Goal: Use online tool/utility: Utilize a website feature to perform a specific function

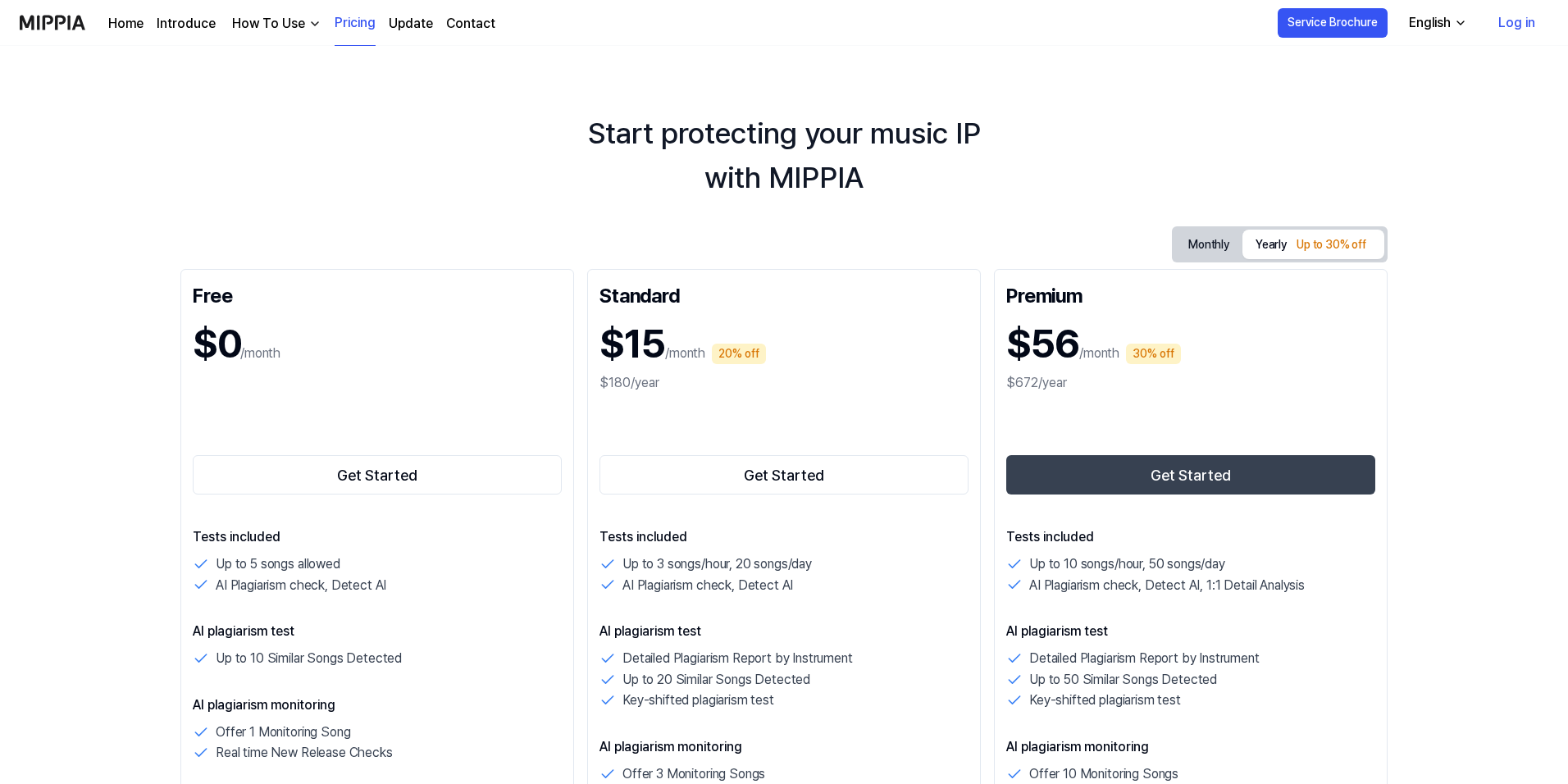
click at [1506, 22] on link "Log in" at bounding box center [1517, 22] width 63 height 46
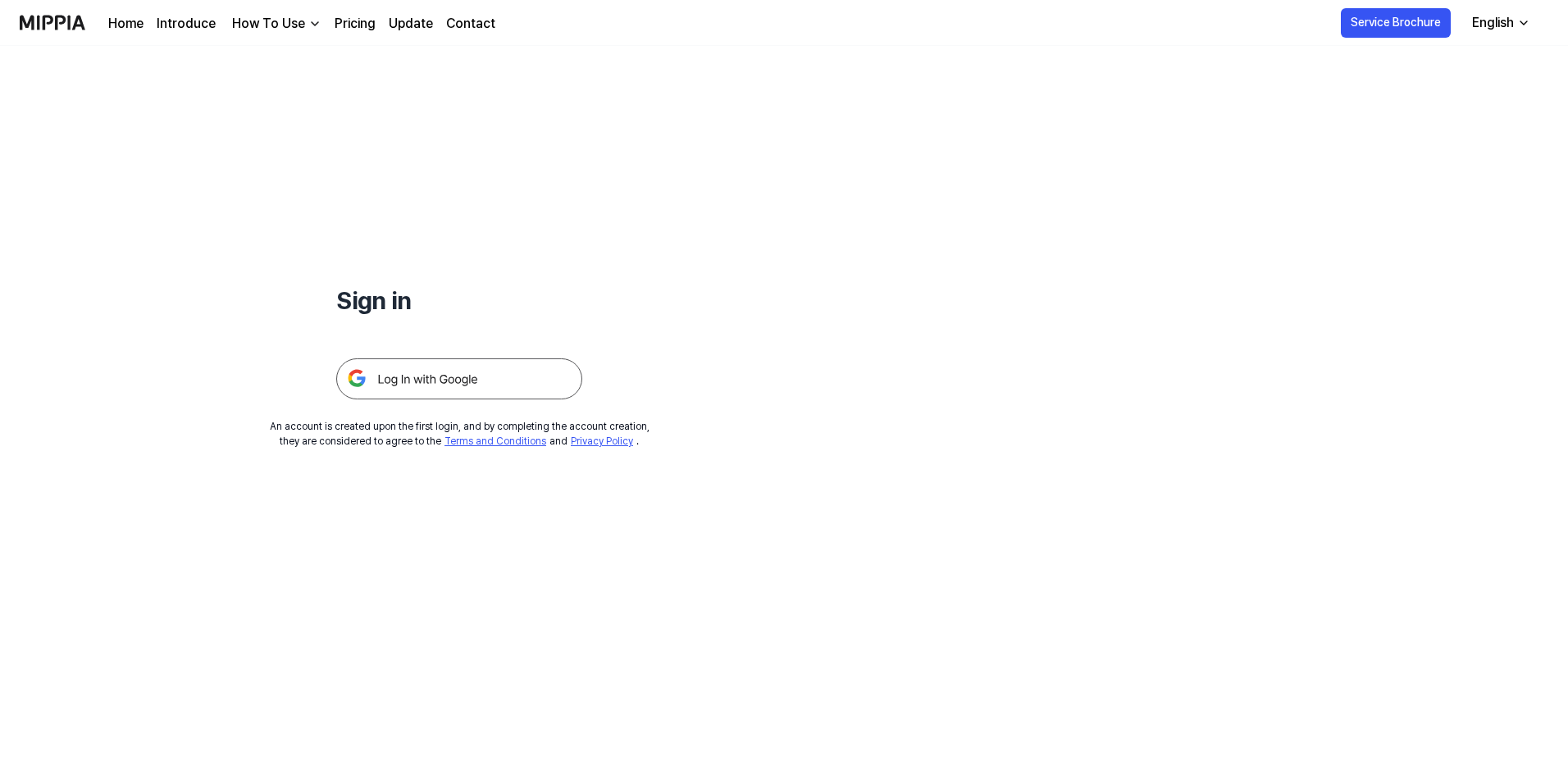
click at [411, 385] on img at bounding box center [459, 379] width 246 height 41
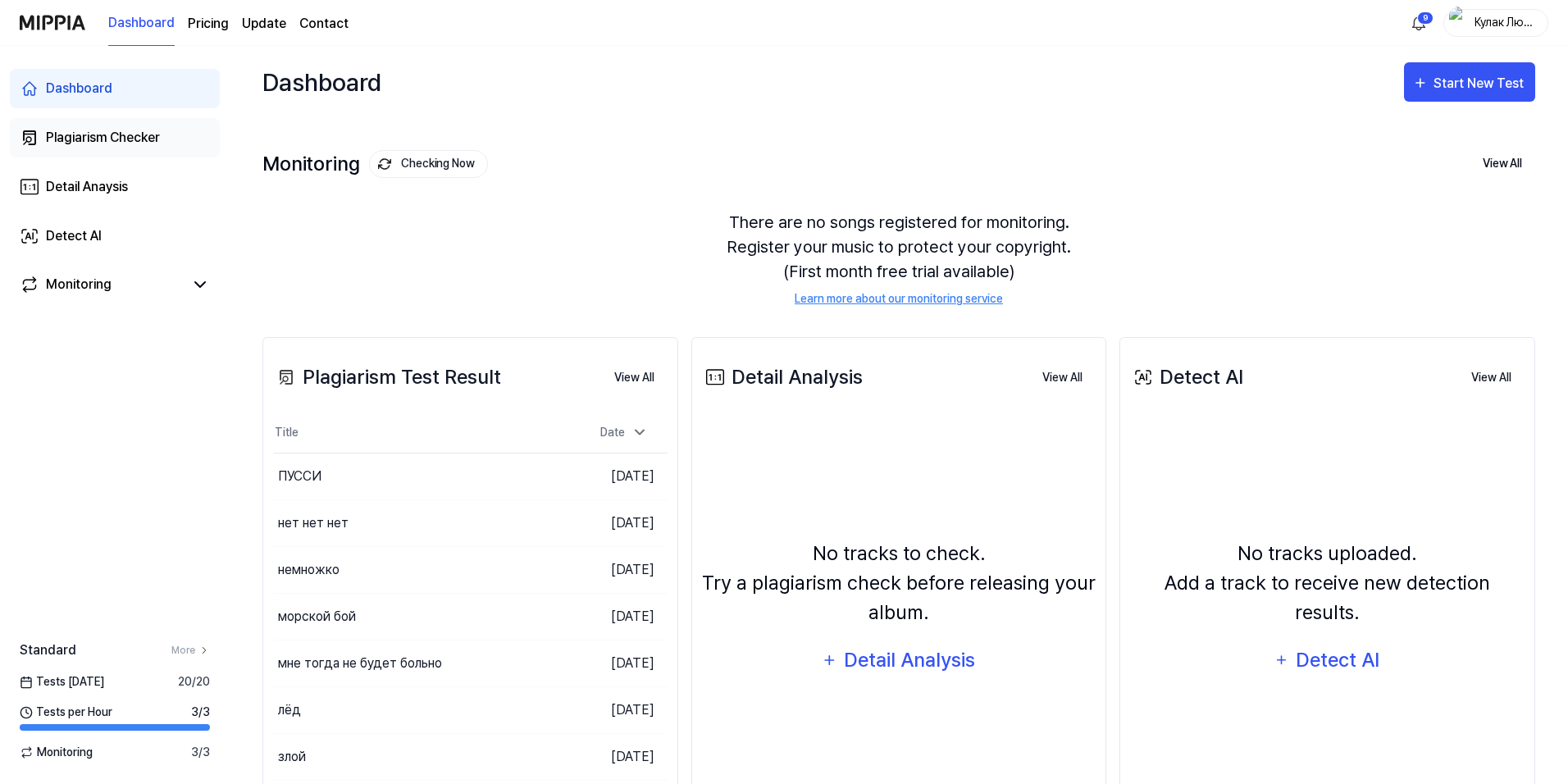
click at [130, 134] on div "Plagiarism Checker" at bounding box center [102, 137] width 114 height 20
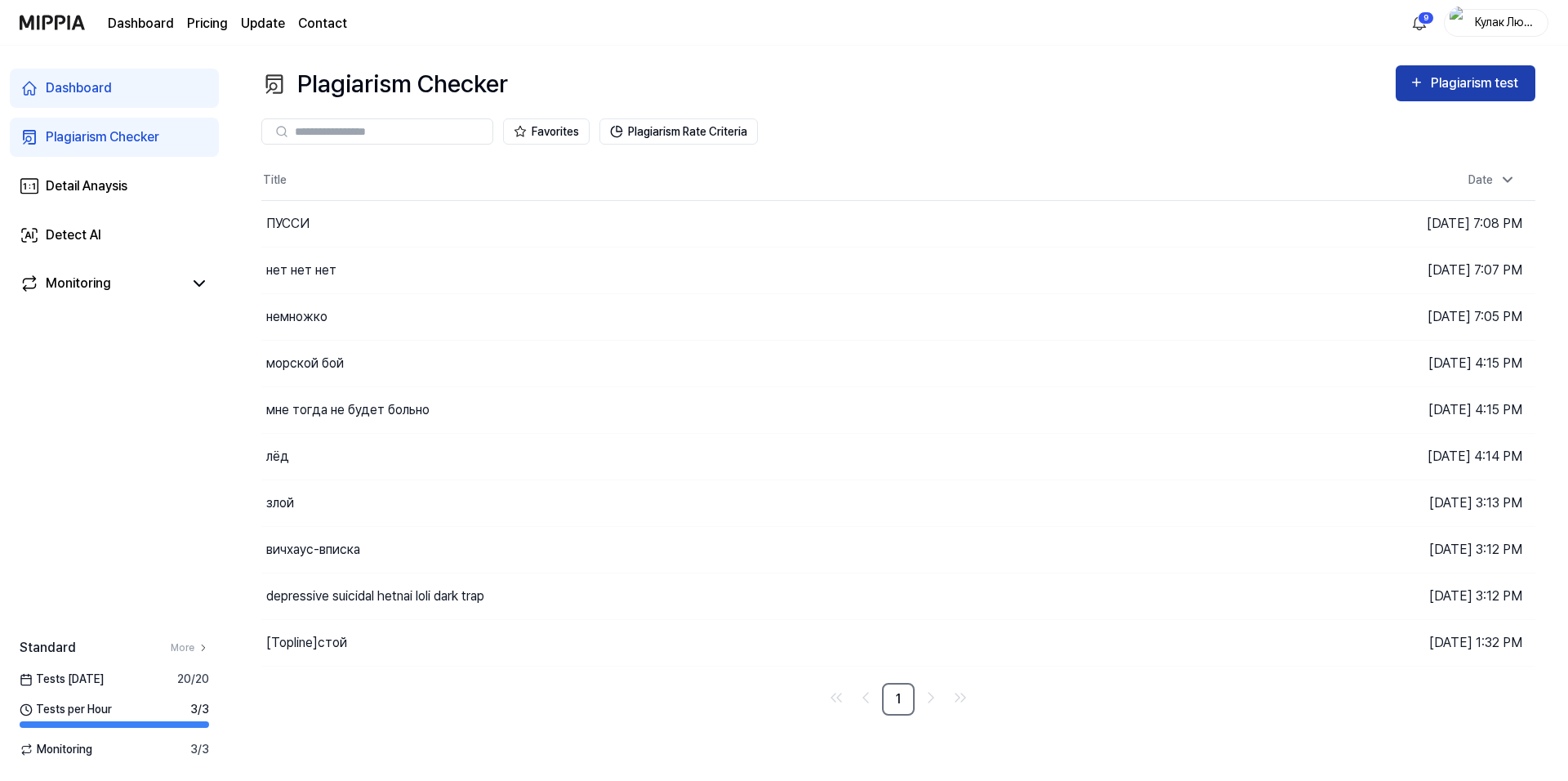
click at [1438, 90] on div "Plagiarism test" at bounding box center [1477, 83] width 92 height 21
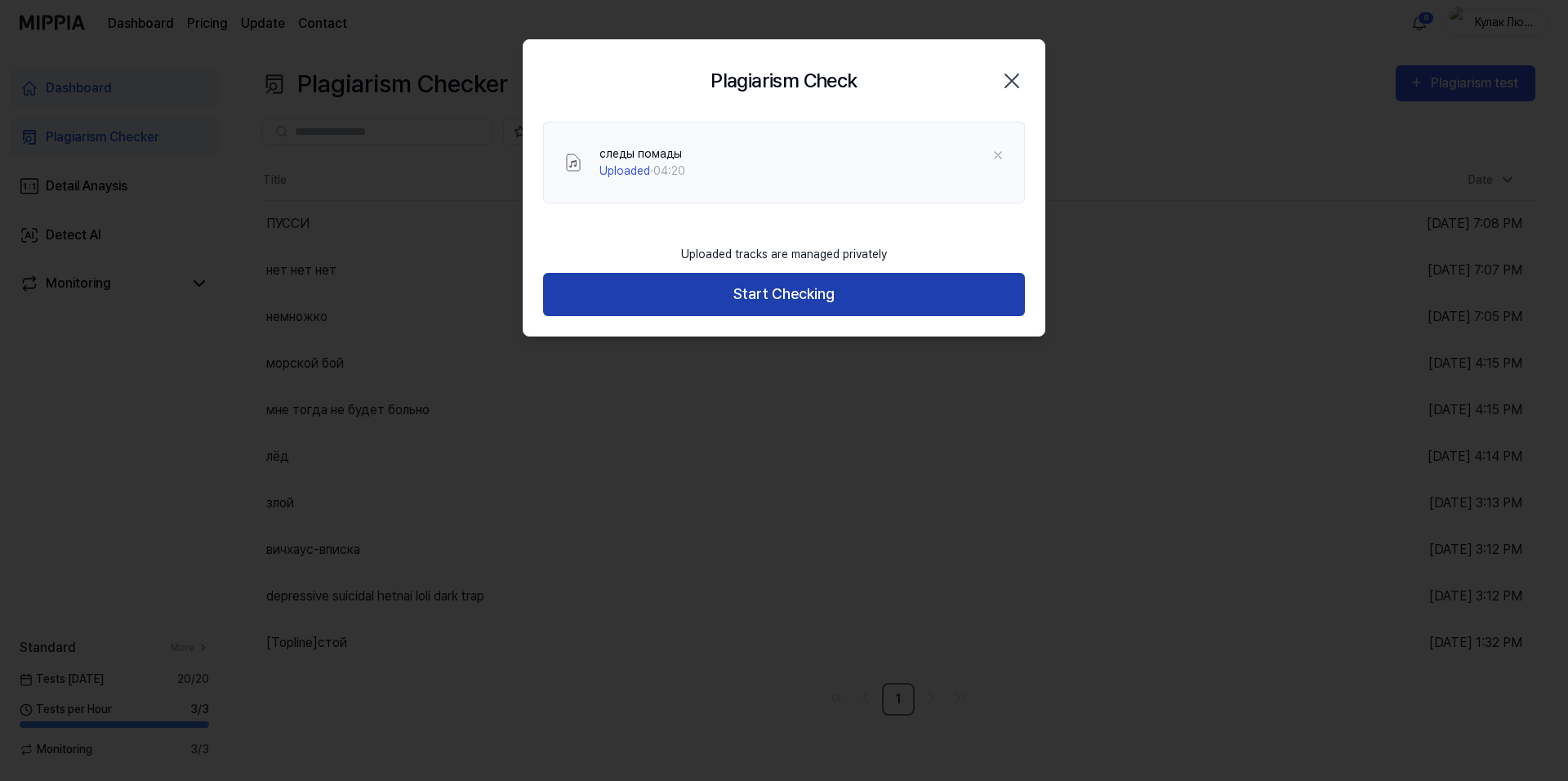
click at [781, 304] on button "Start Checking" at bounding box center [783, 294] width 482 height 44
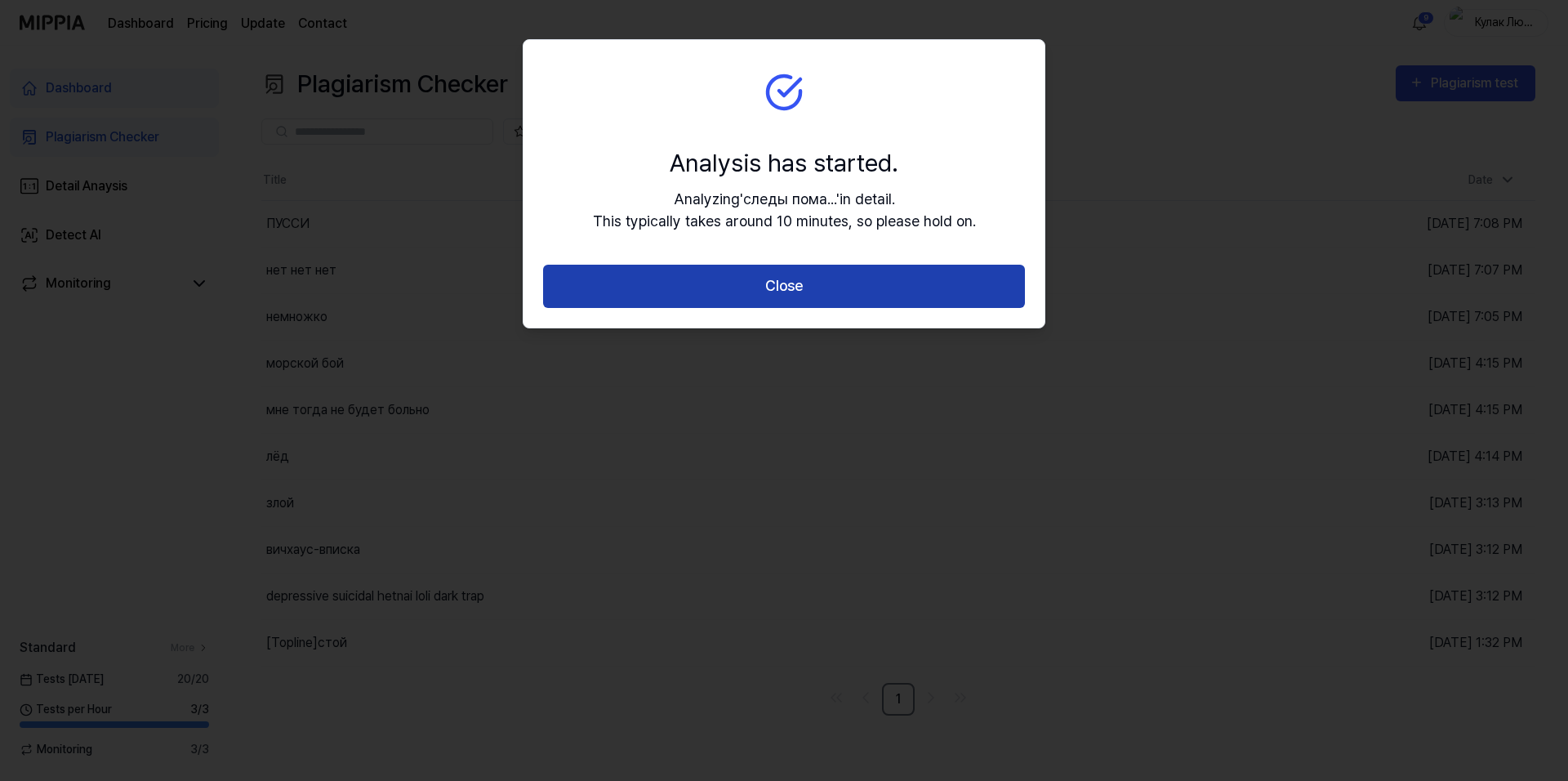
click at [919, 288] on button "Close" at bounding box center [783, 286] width 482 height 44
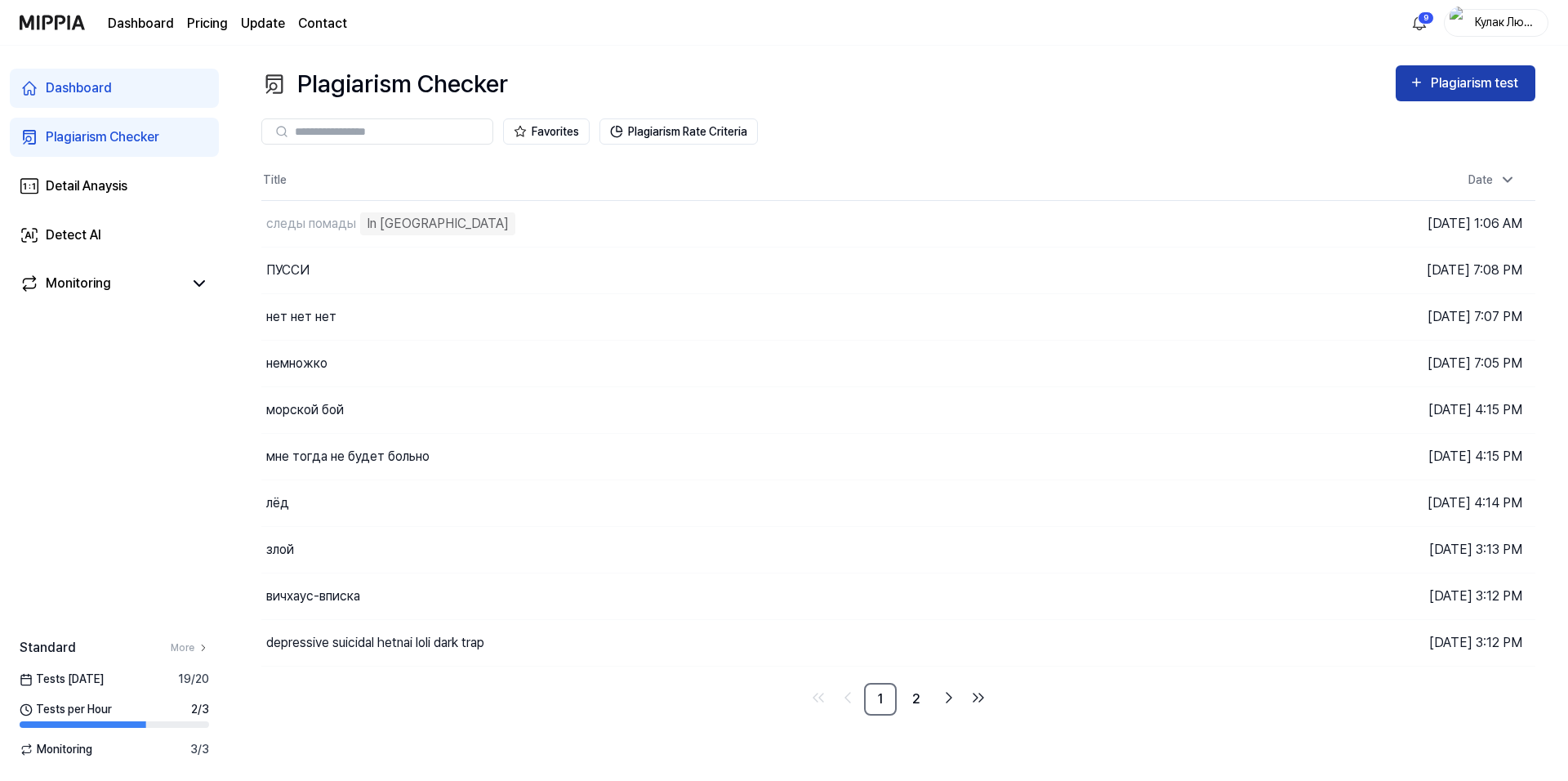
click at [1459, 82] on div "Plagiarism test" at bounding box center [1477, 83] width 92 height 21
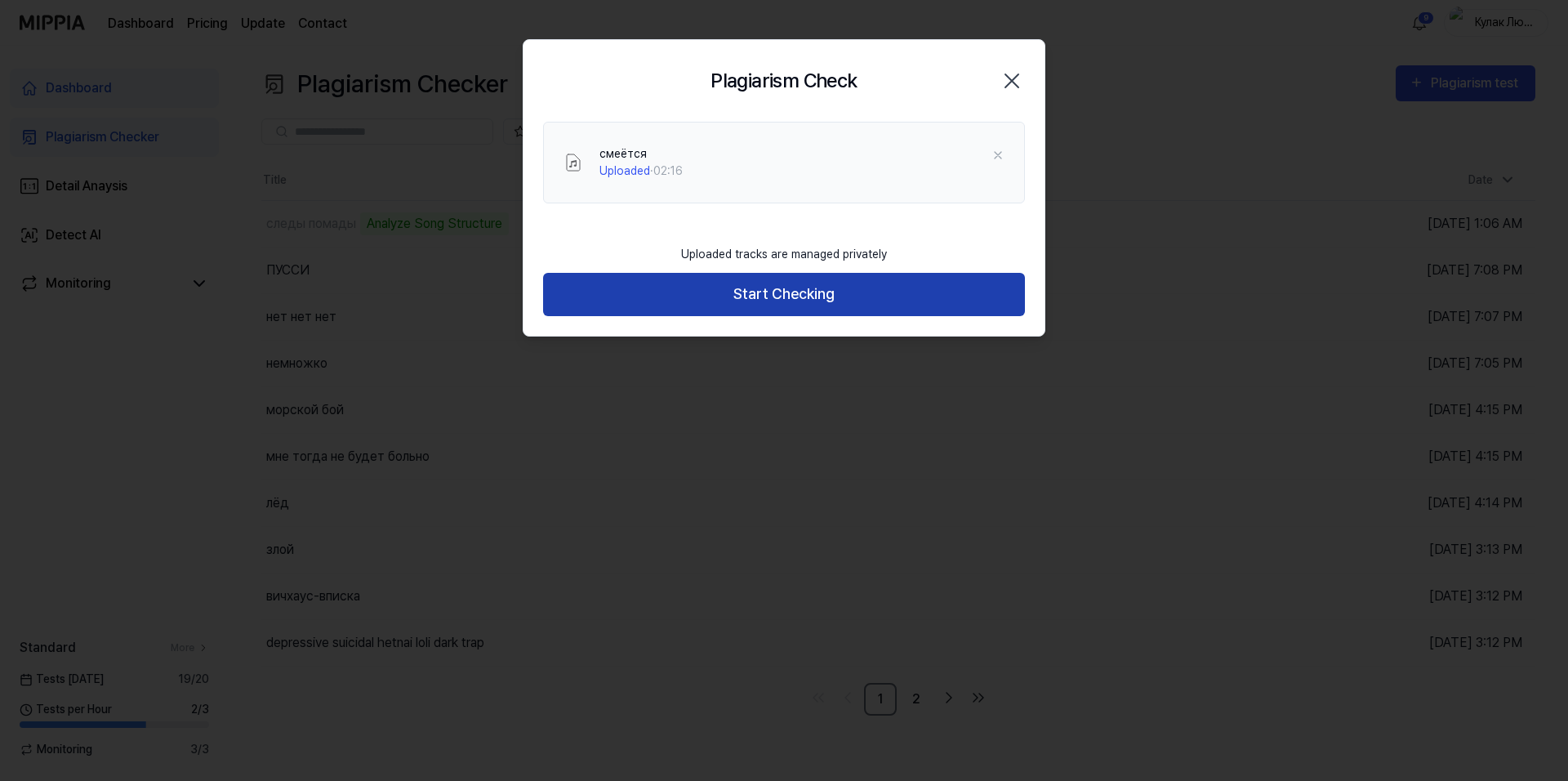
click at [722, 291] on button "Start Checking" at bounding box center [783, 294] width 482 height 44
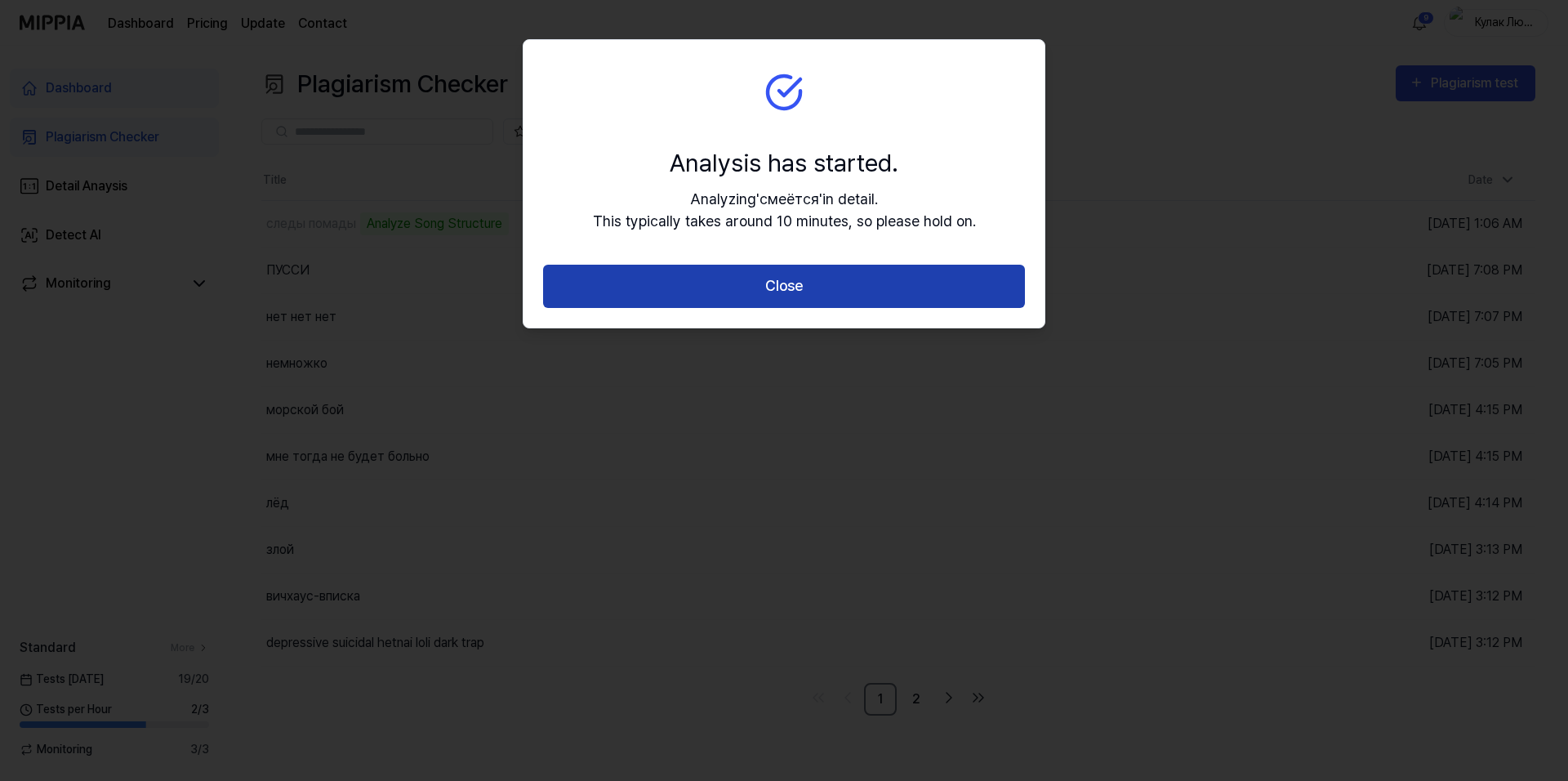
click at [798, 283] on button "Close" at bounding box center [783, 286] width 482 height 44
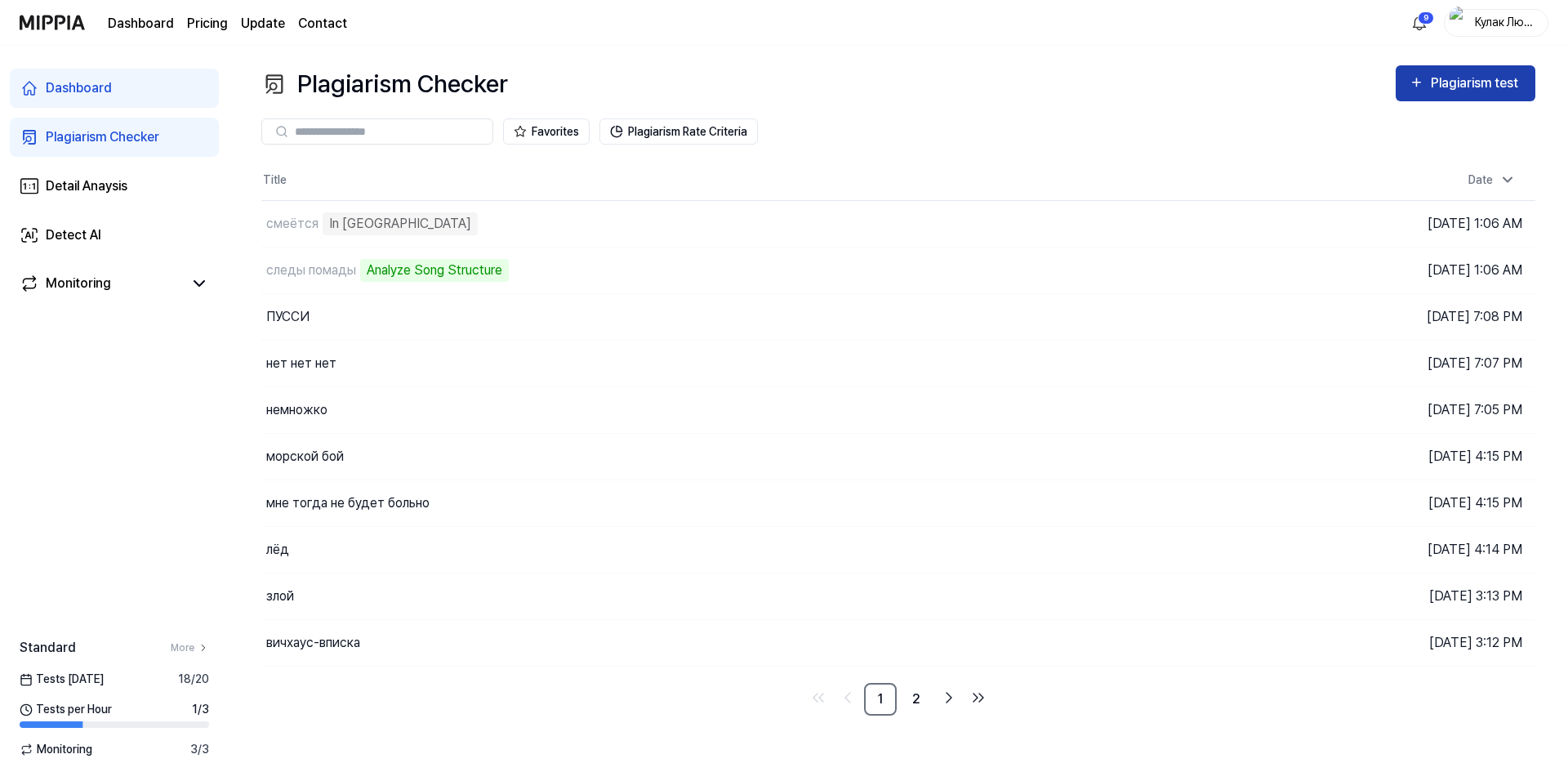
click at [1439, 95] on button "Plagiarism test" at bounding box center [1466, 83] width 140 height 36
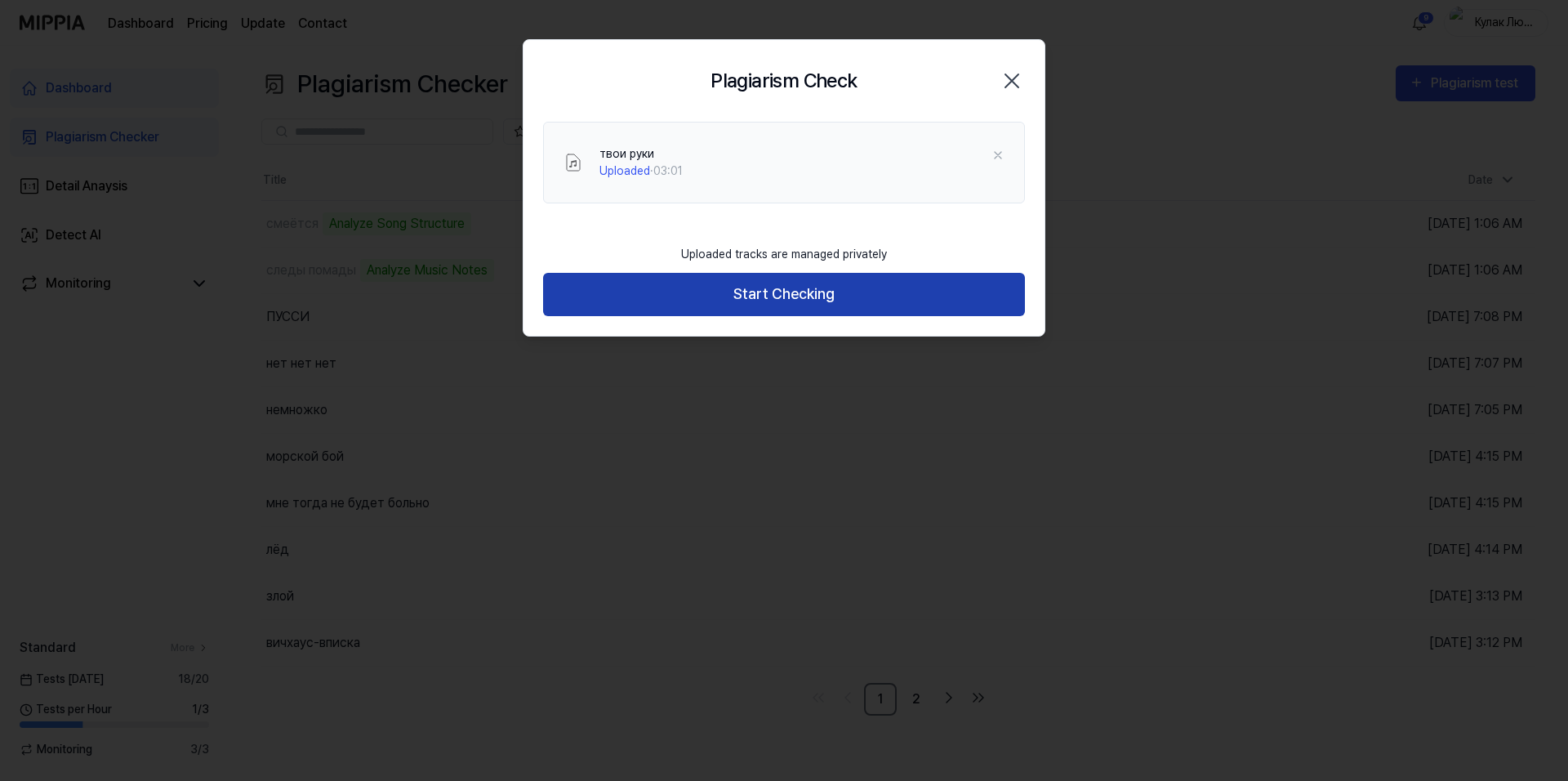
click at [765, 290] on button "Start Checking" at bounding box center [783, 294] width 482 height 44
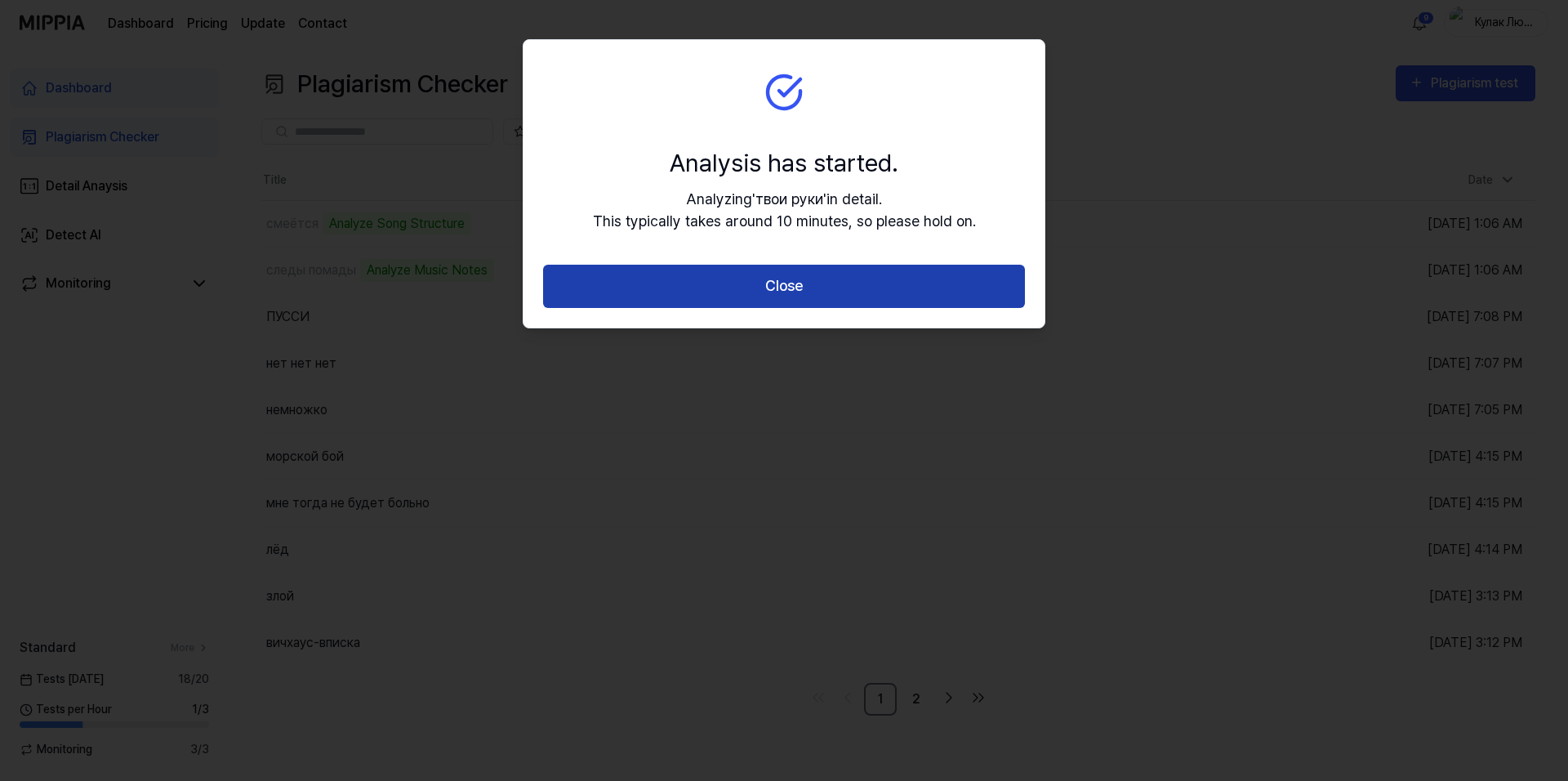
click at [790, 270] on button "Close" at bounding box center [783, 286] width 482 height 44
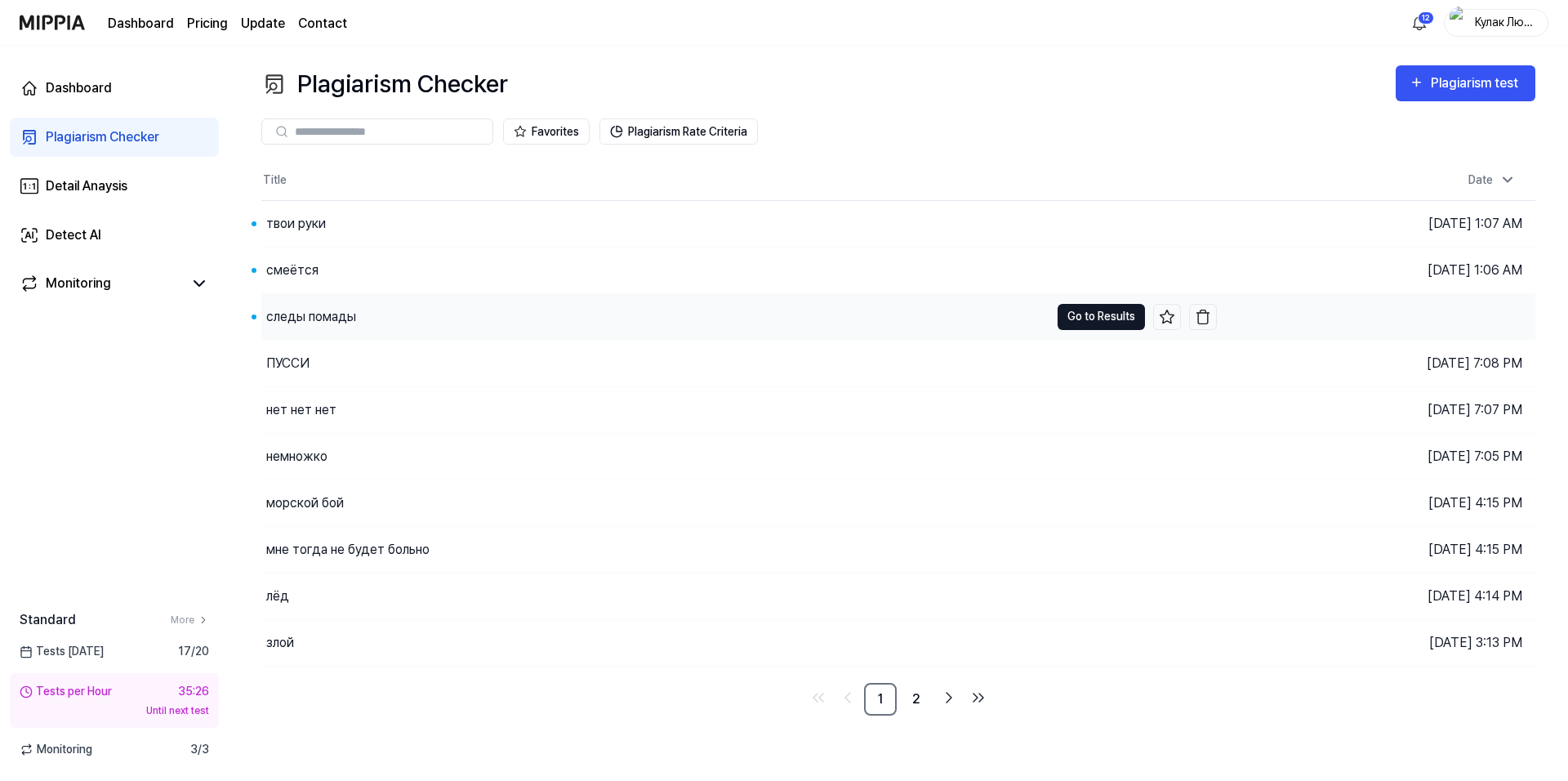
click at [1121, 317] on button "Go to Results" at bounding box center [1101, 317] width 87 height 26
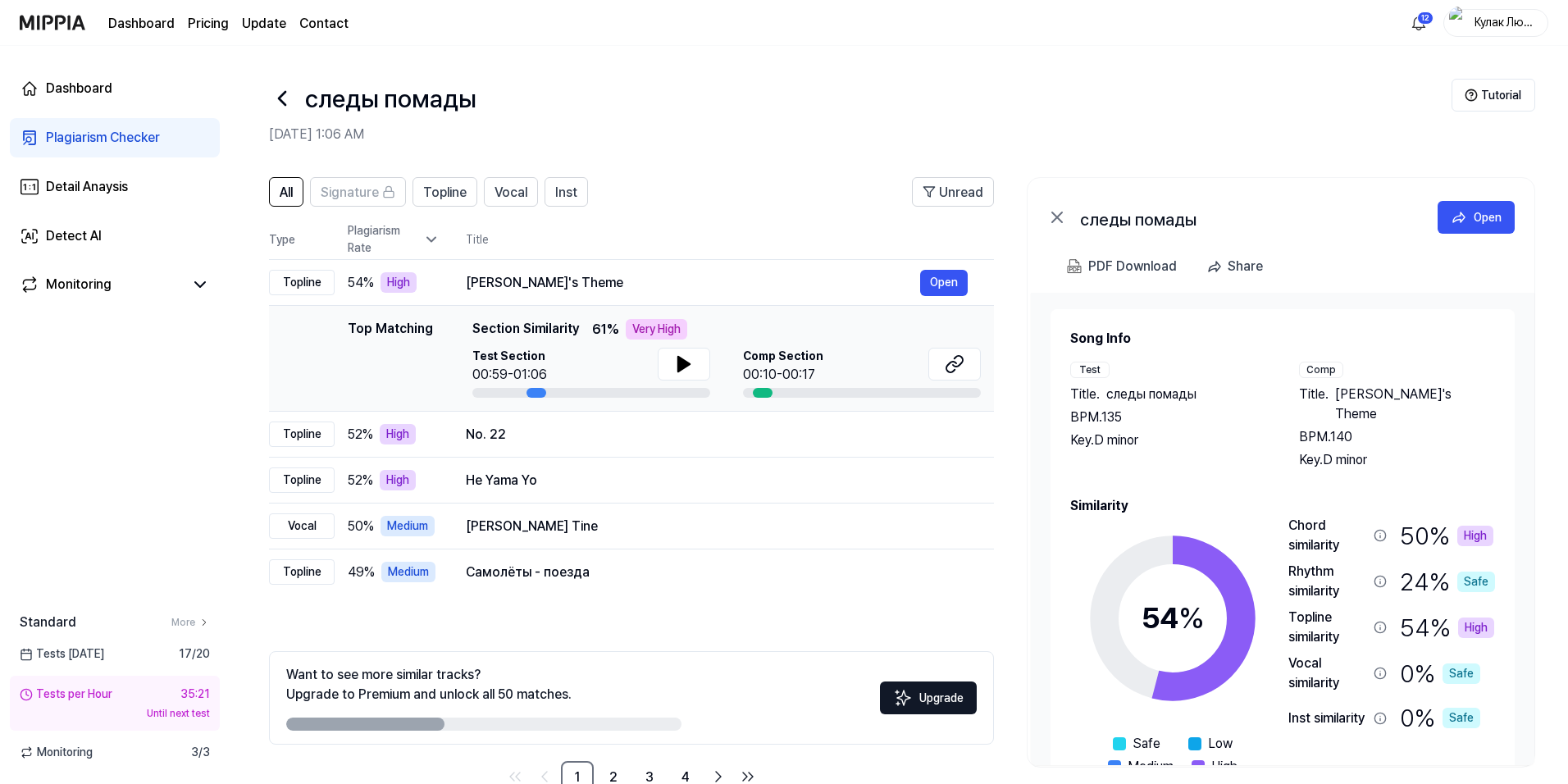
click at [287, 101] on icon at bounding box center [282, 99] width 26 height 26
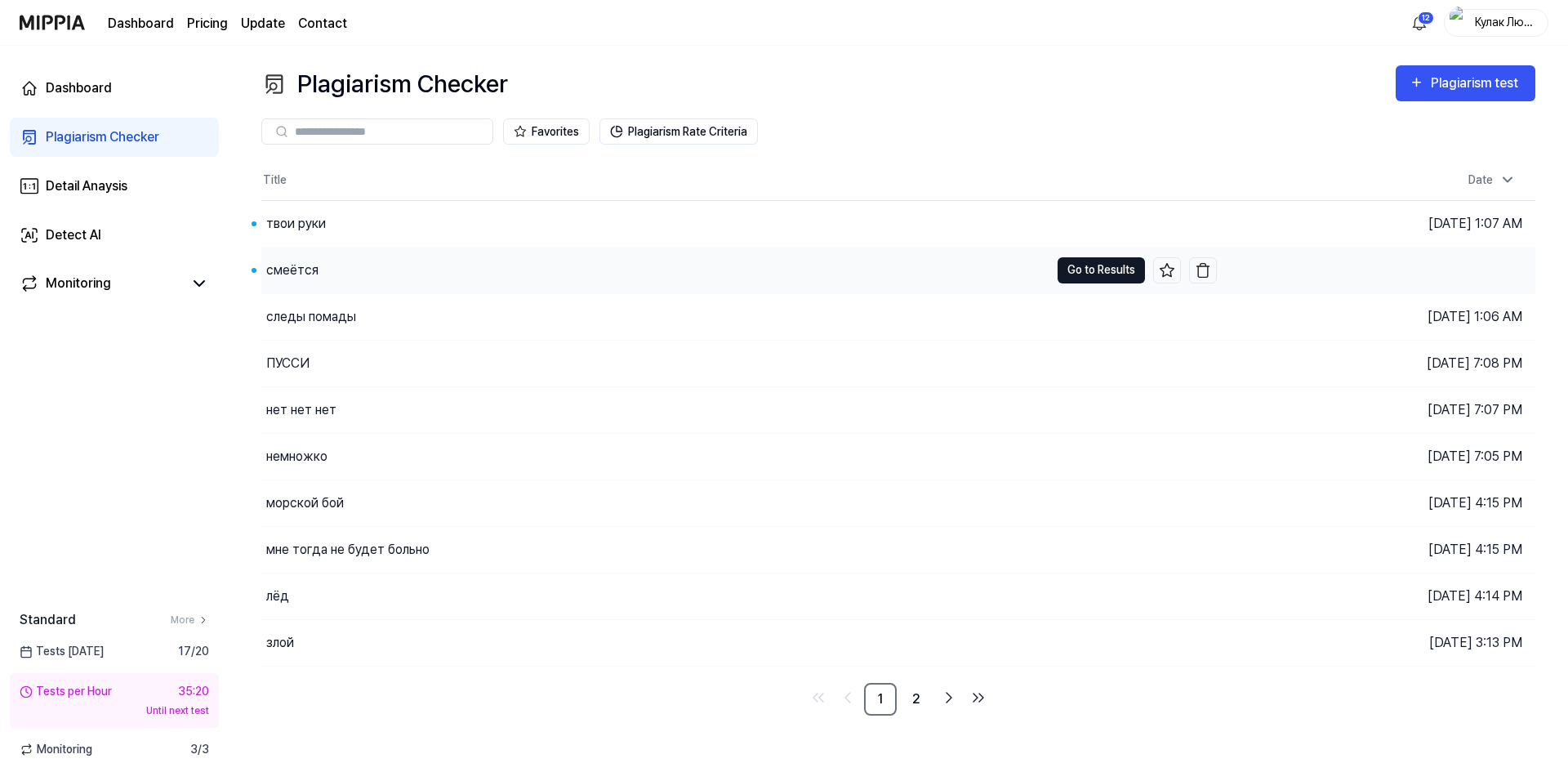
click at [1120, 264] on button "Go to Results" at bounding box center [1101, 270] width 87 height 26
click at [1113, 225] on button "Go to Results" at bounding box center [1101, 224] width 87 height 26
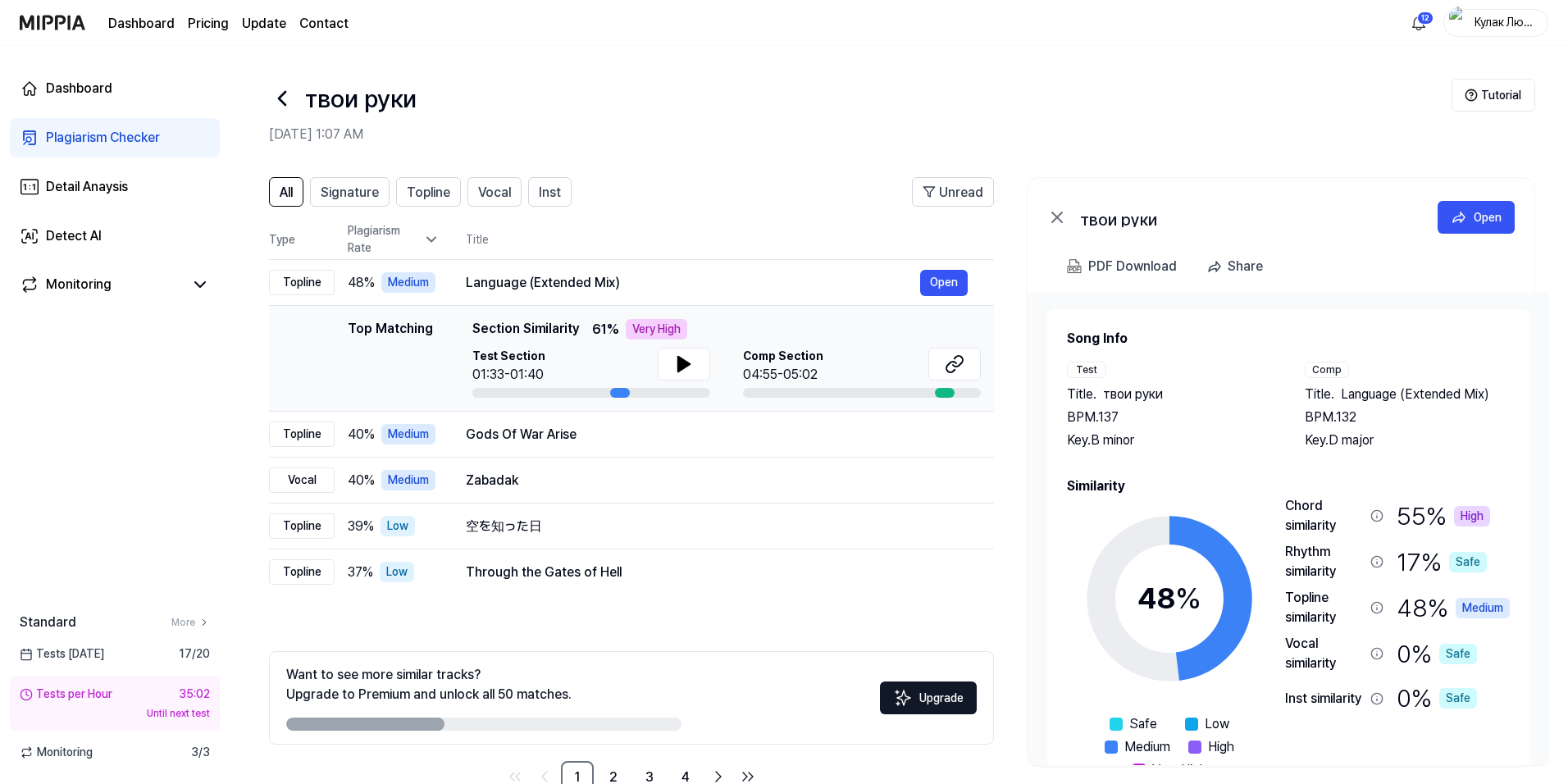
click at [295, 100] on div "твои руки" at bounding box center [861, 99] width 1183 height 39
click at [282, 97] on icon at bounding box center [282, 99] width 26 height 26
